Goal: Information Seeking & Learning: Check status

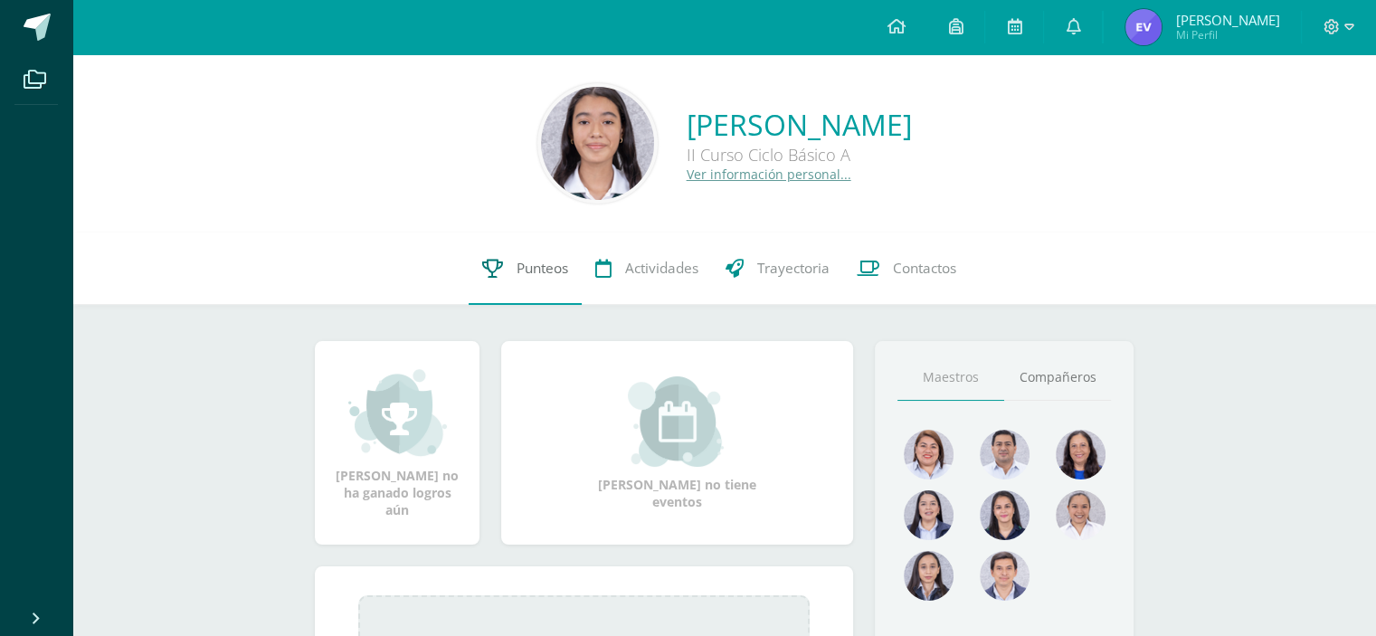
click at [489, 274] on icon at bounding box center [492, 268] width 21 height 19
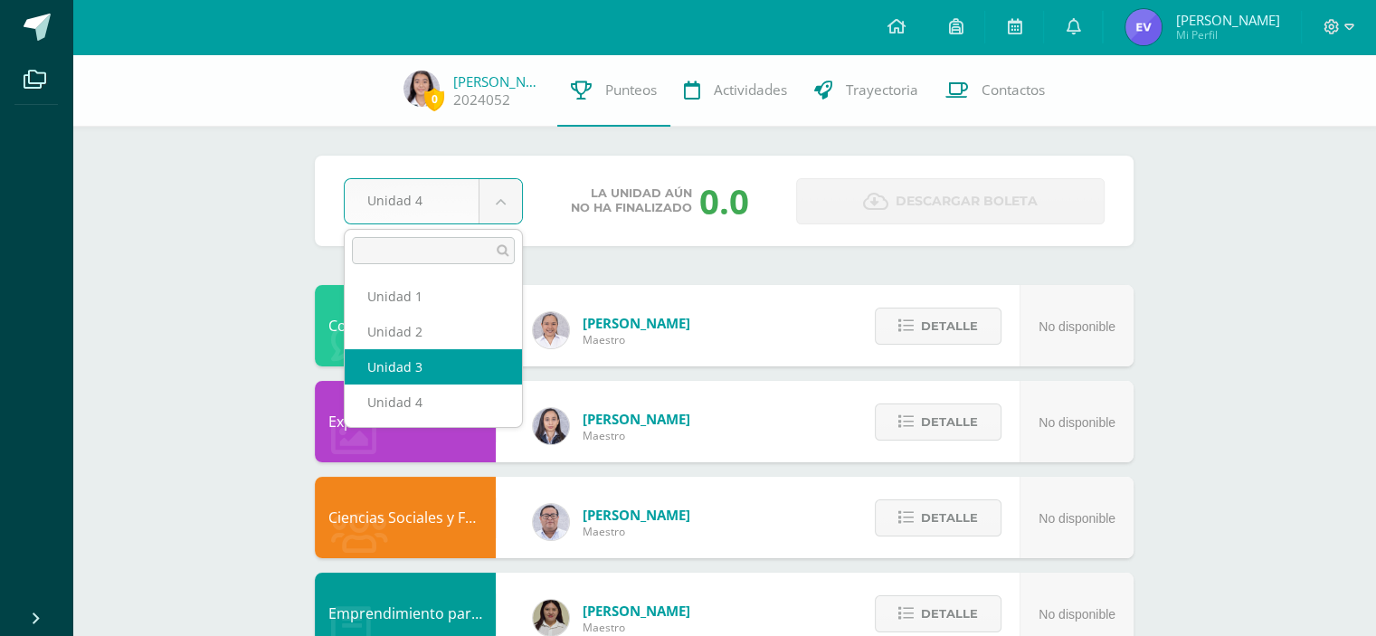
select select "Unidad 3"
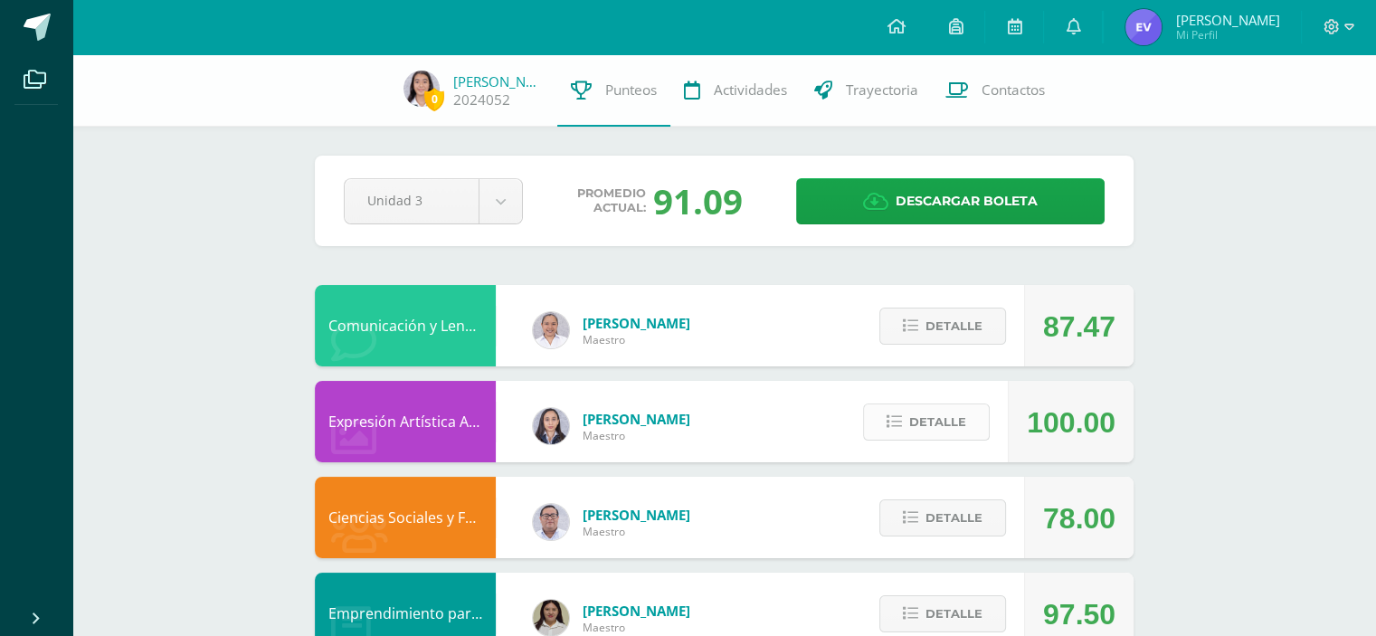
click at [947, 426] on span "Detalle" at bounding box center [937, 421] width 57 height 33
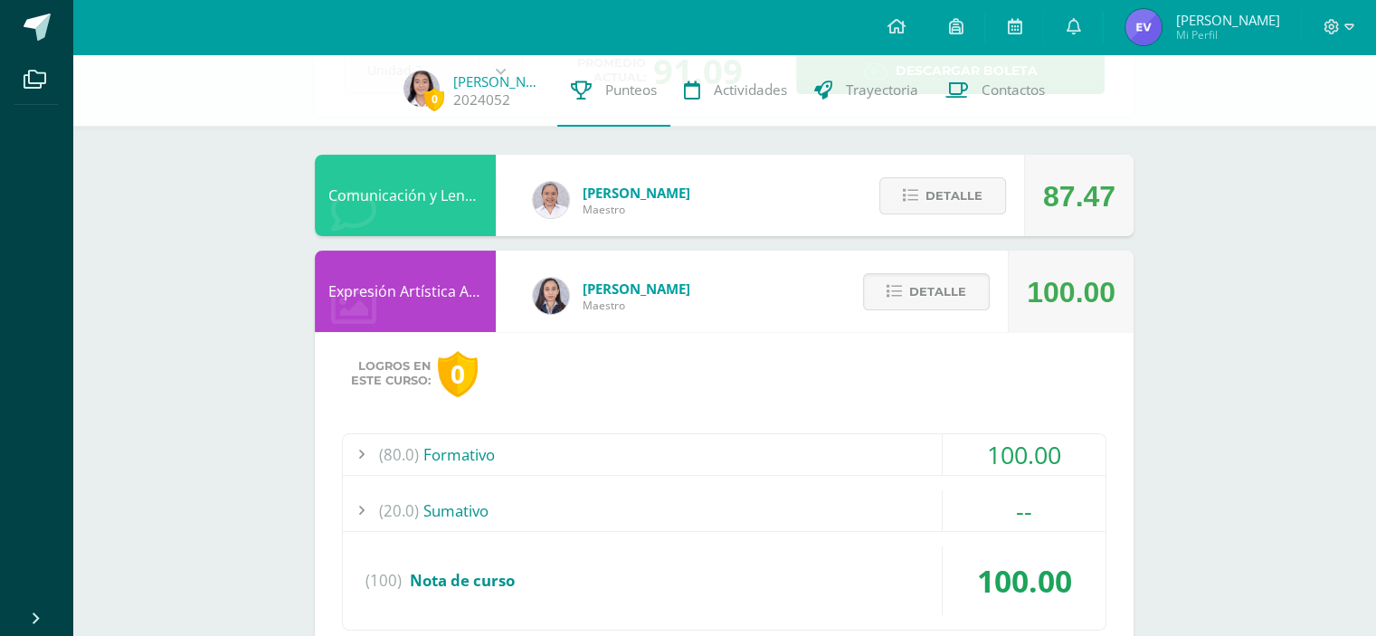
scroll to position [153, 0]
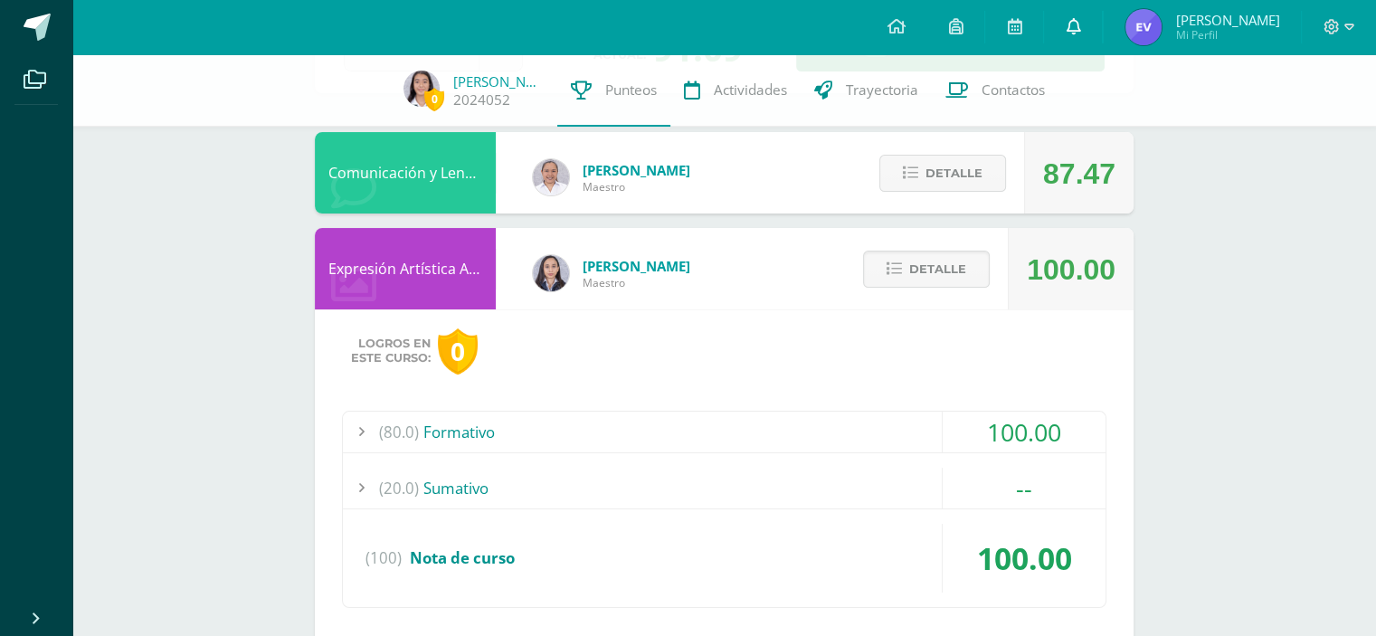
click at [1087, 16] on link at bounding box center [1073, 27] width 58 height 54
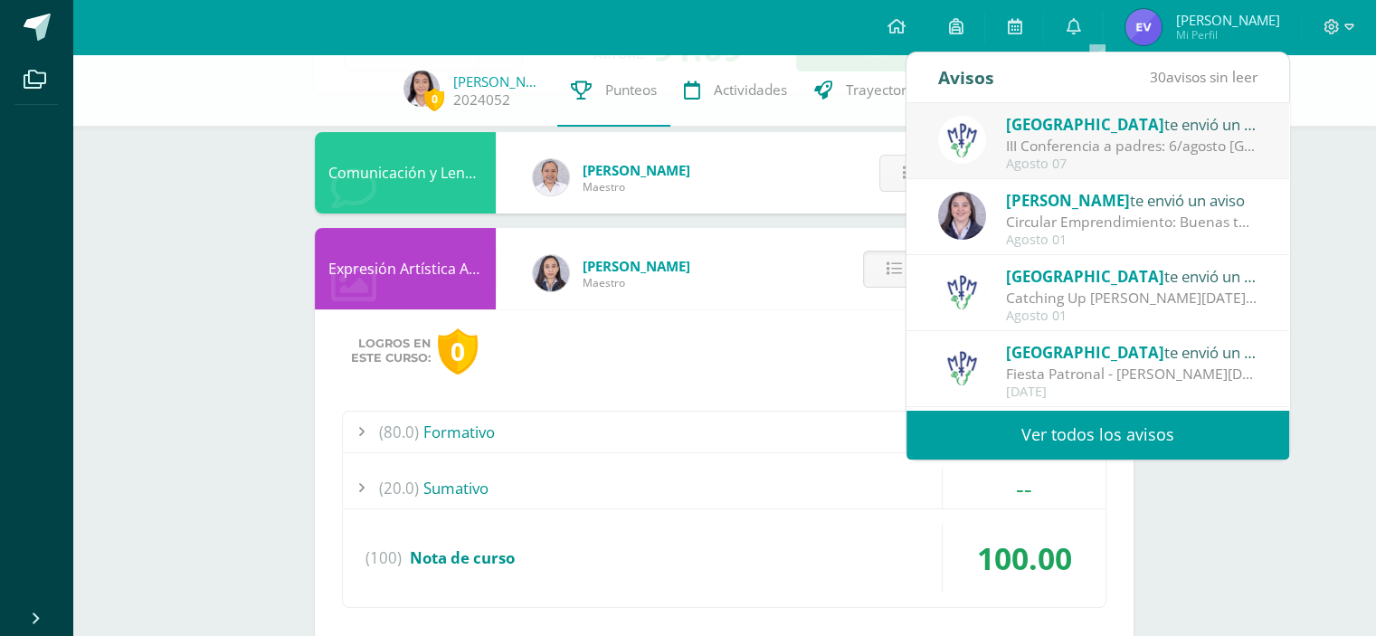
click at [1032, 233] on div "Agosto 01" at bounding box center [1132, 240] width 252 height 15
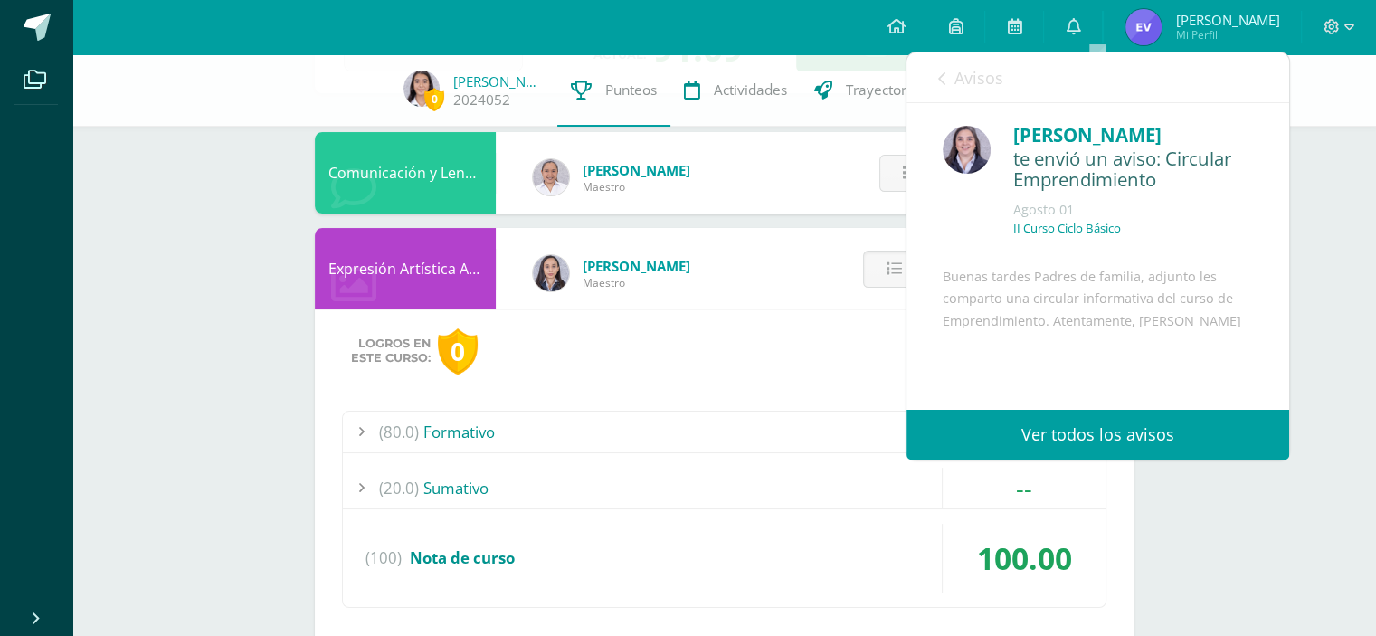
click at [1010, 430] on link "Ver todos los avisos" at bounding box center [1098, 435] width 383 height 50
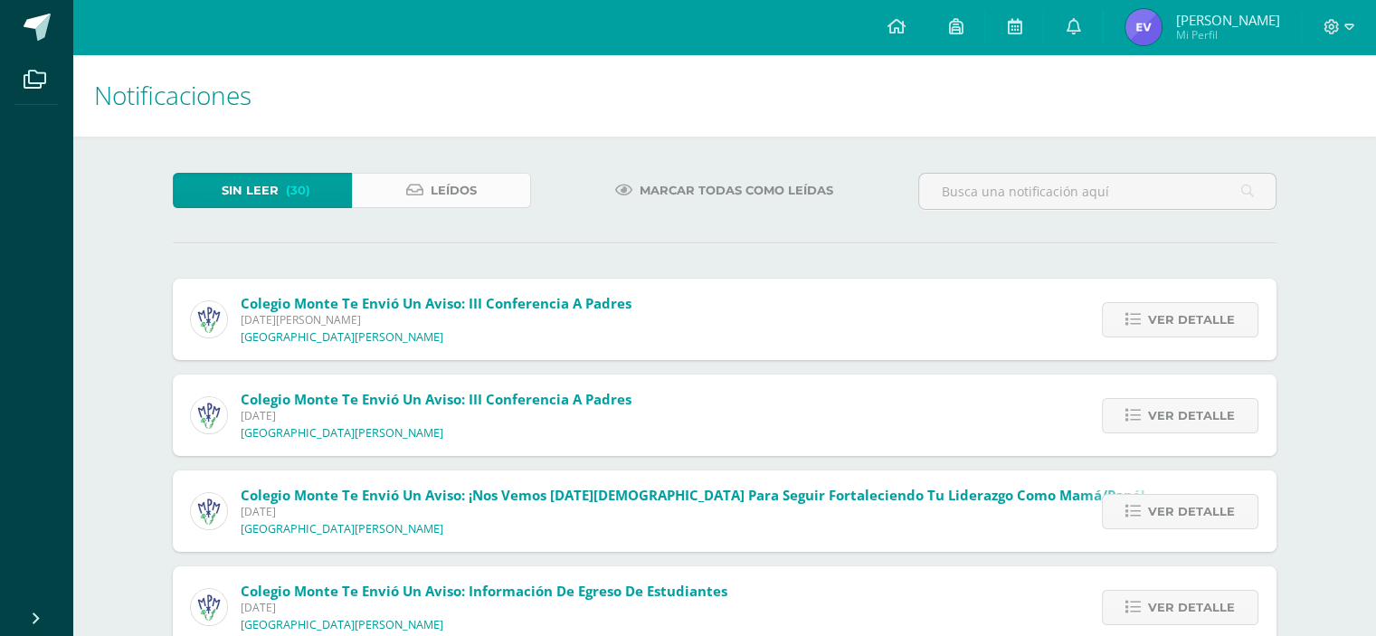
click at [452, 195] on span "Leídos" at bounding box center [454, 190] width 46 height 33
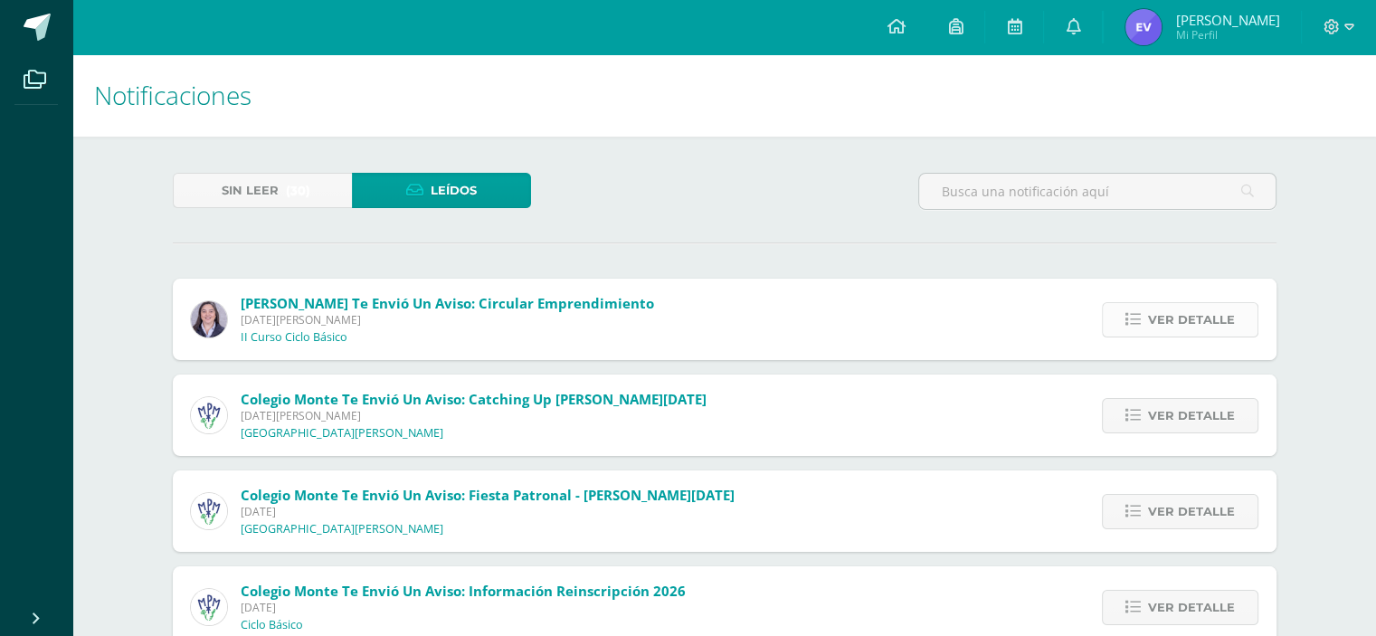
click at [1187, 319] on span "Ver detalle" at bounding box center [1191, 319] width 87 height 33
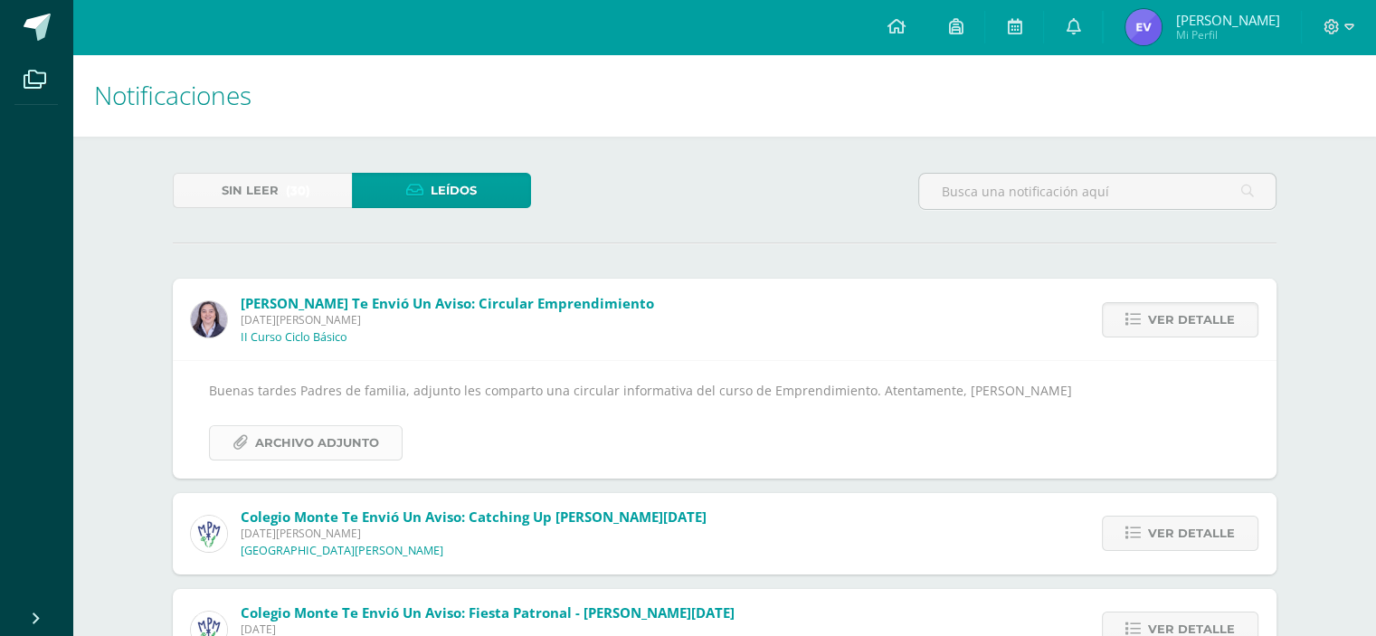
click at [280, 449] on span "Archivo Adjunto" at bounding box center [317, 442] width 124 height 33
